Goal: Transaction & Acquisition: Subscribe to service/newsletter

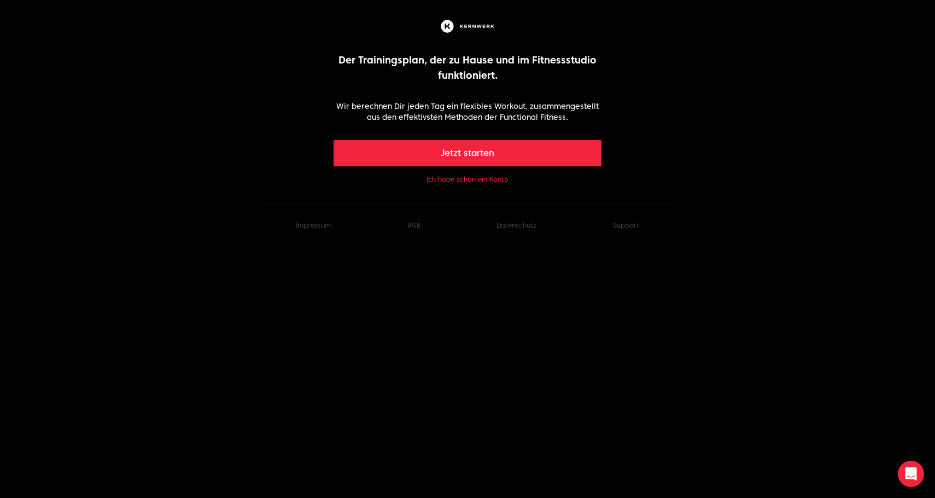
click at [482, 177] on button "Ich habe schon ein Konto" at bounding box center [468, 179] width 82 height 9
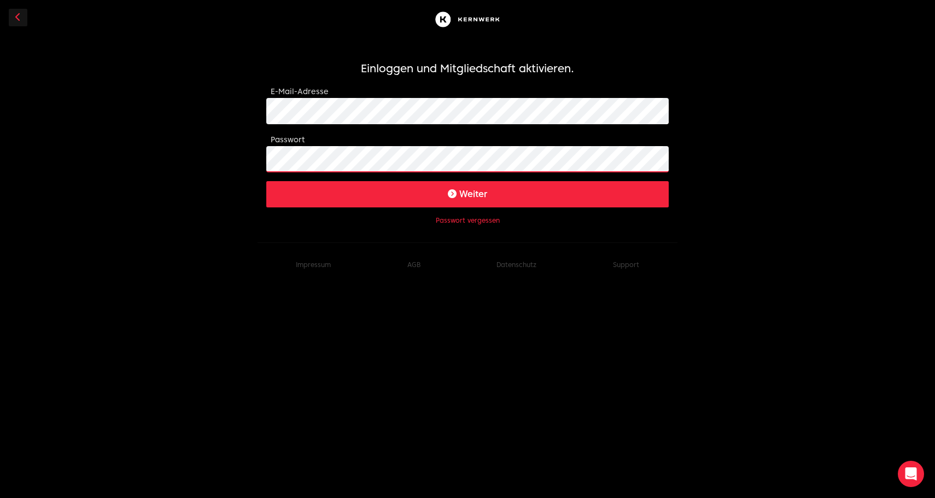
click at [468, 194] on button "Weiter" at bounding box center [467, 194] width 403 height 26
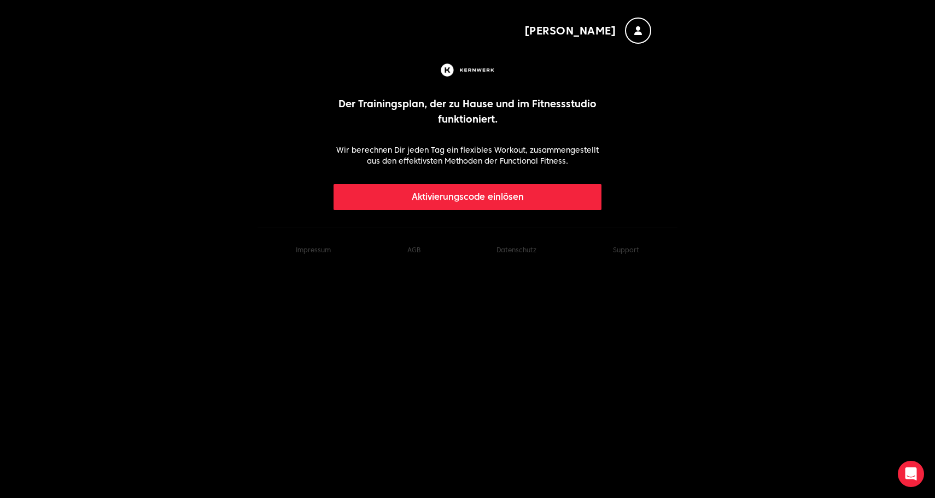
click at [467, 196] on button "Aktivierungscode einlösen" at bounding box center [468, 197] width 269 height 26
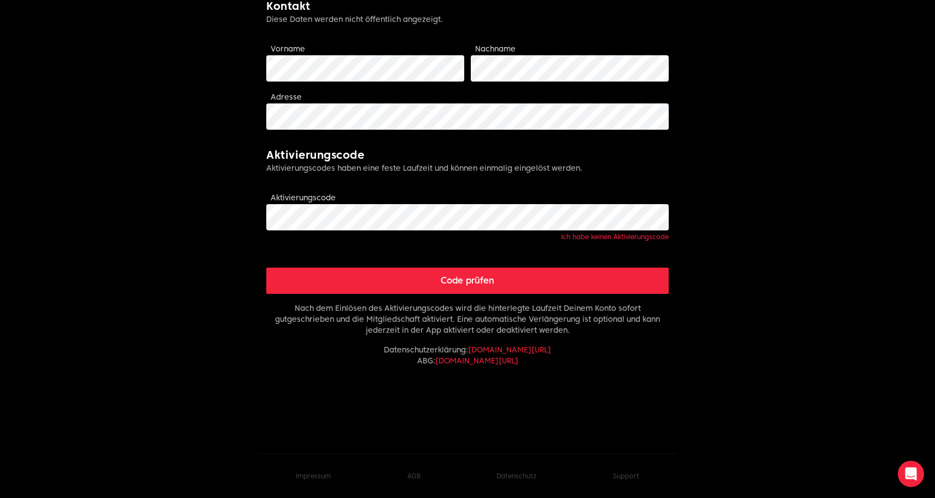
scroll to position [266, 0]
click at [590, 382] on div at bounding box center [467, 401] width 403 height 70
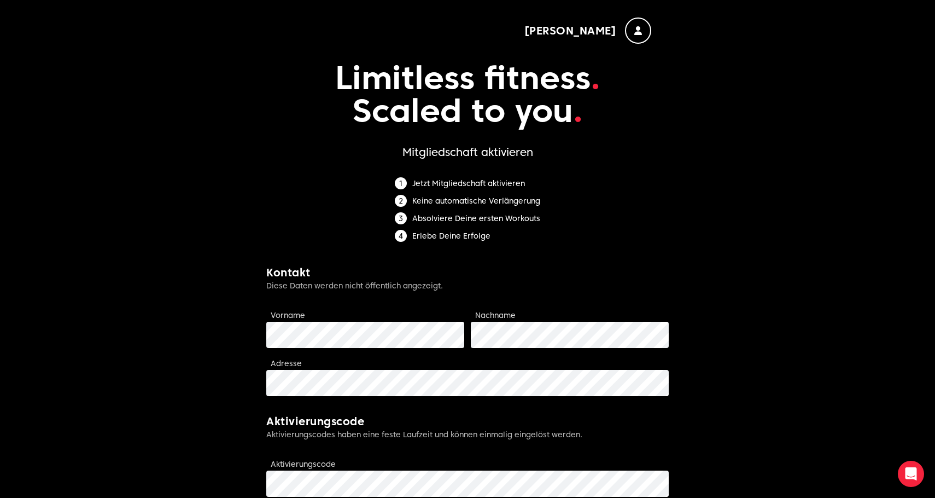
scroll to position [0, 0]
